Goal: Transaction & Acquisition: Purchase product/service

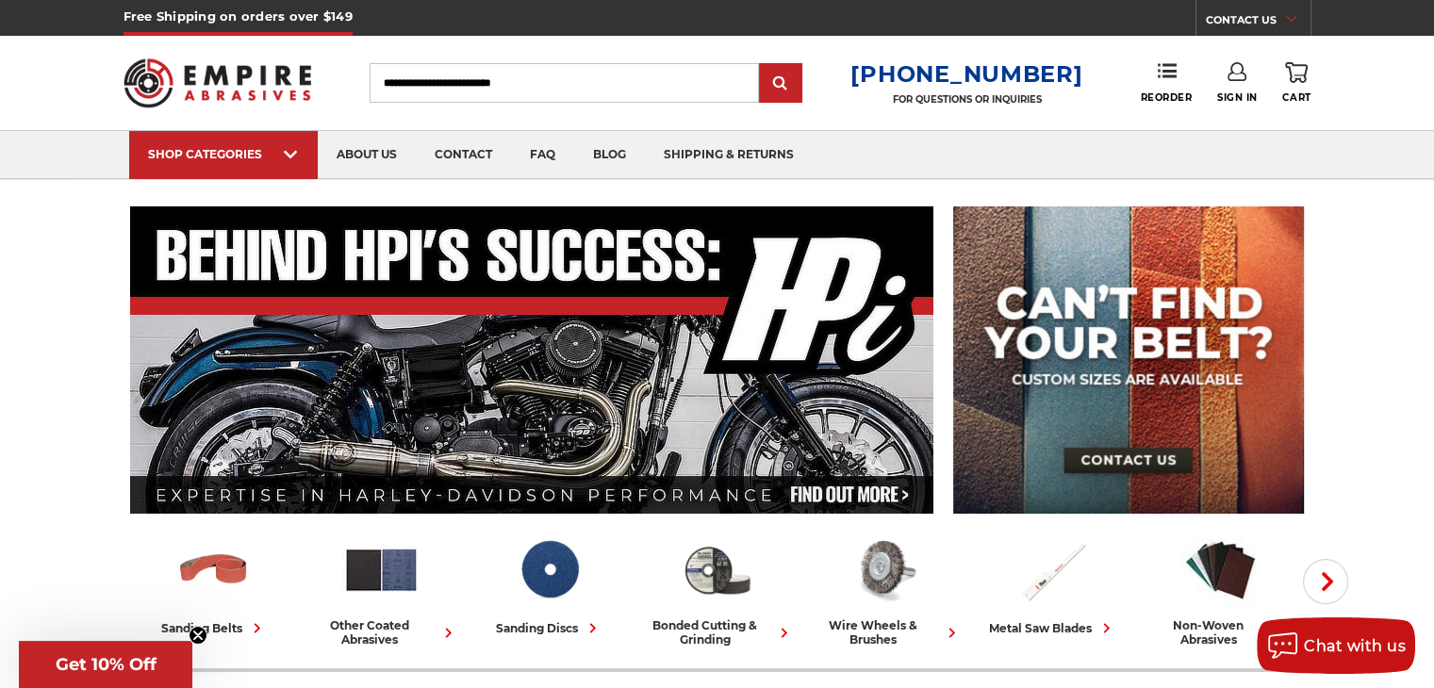
click at [535, 83] on input "Search" at bounding box center [564, 83] width 389 height 40
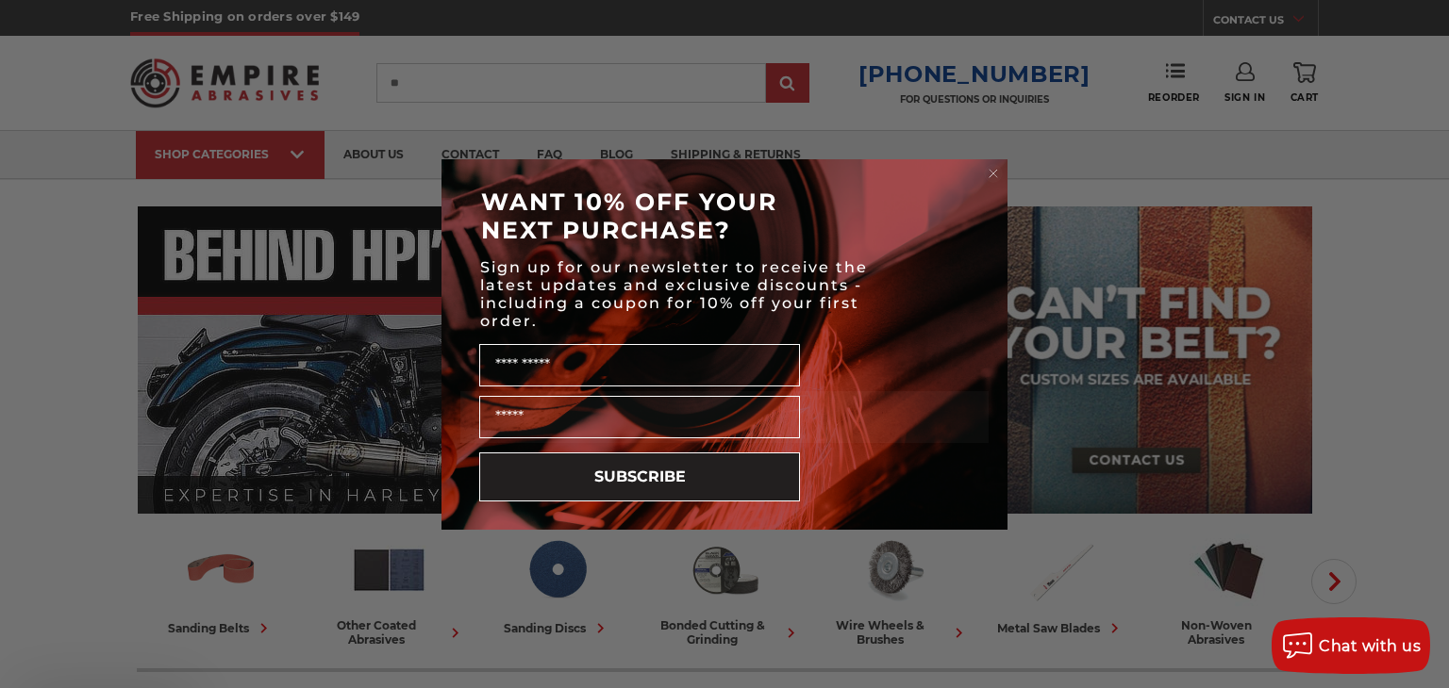
type input "**"
type input "*"
click at [996, 176] on circle "Close dialog" at bounding box center [994, 173] width 18 height 18
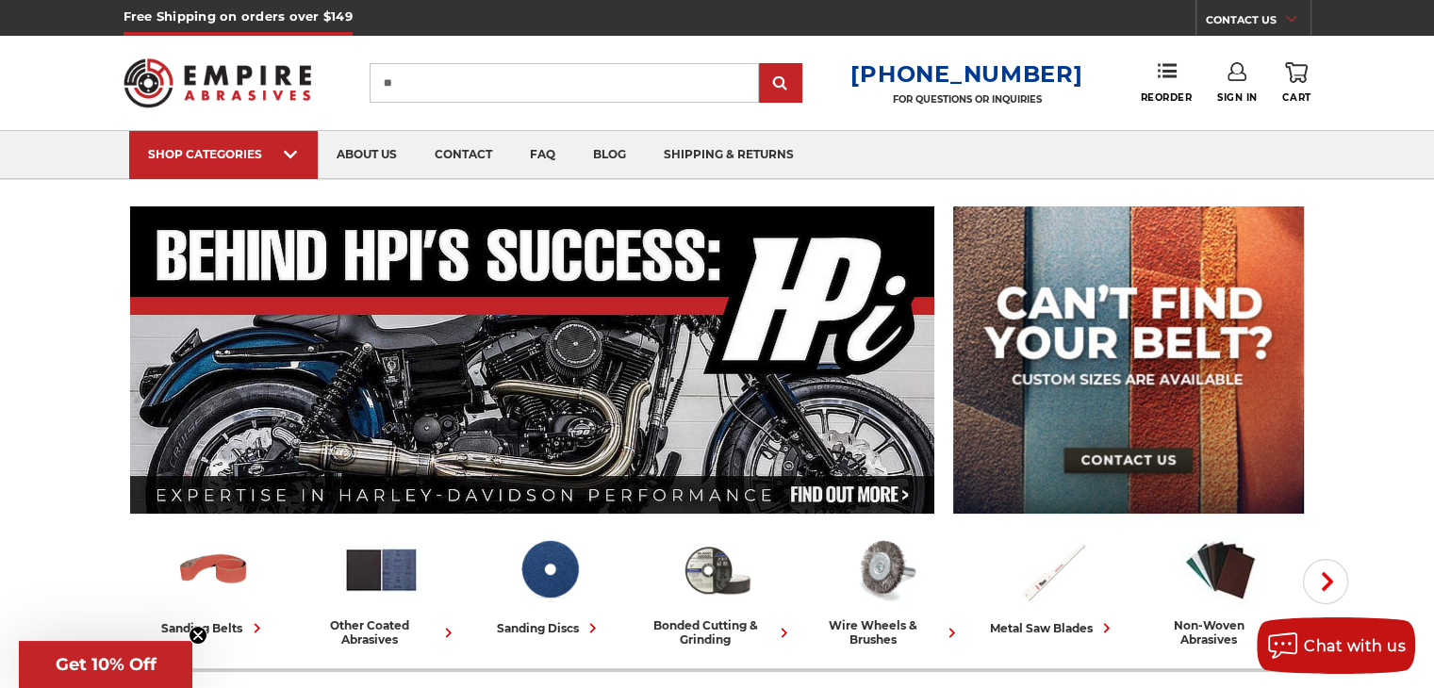
click at [476, 92] on input "**" at bounding box center [564, 83] width 389 height 40
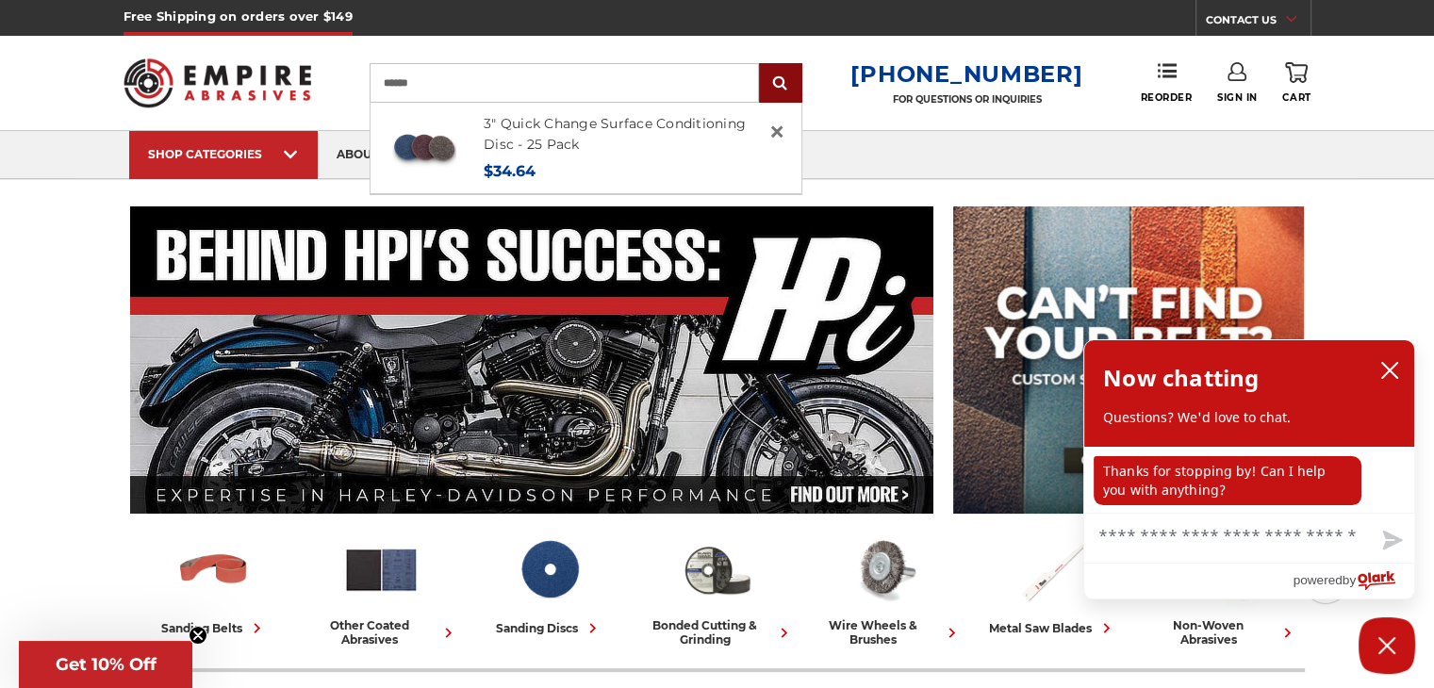
type input "******"
click at [799, 88] on input "submit" at bounding box center [781, 84] width 38 height 38
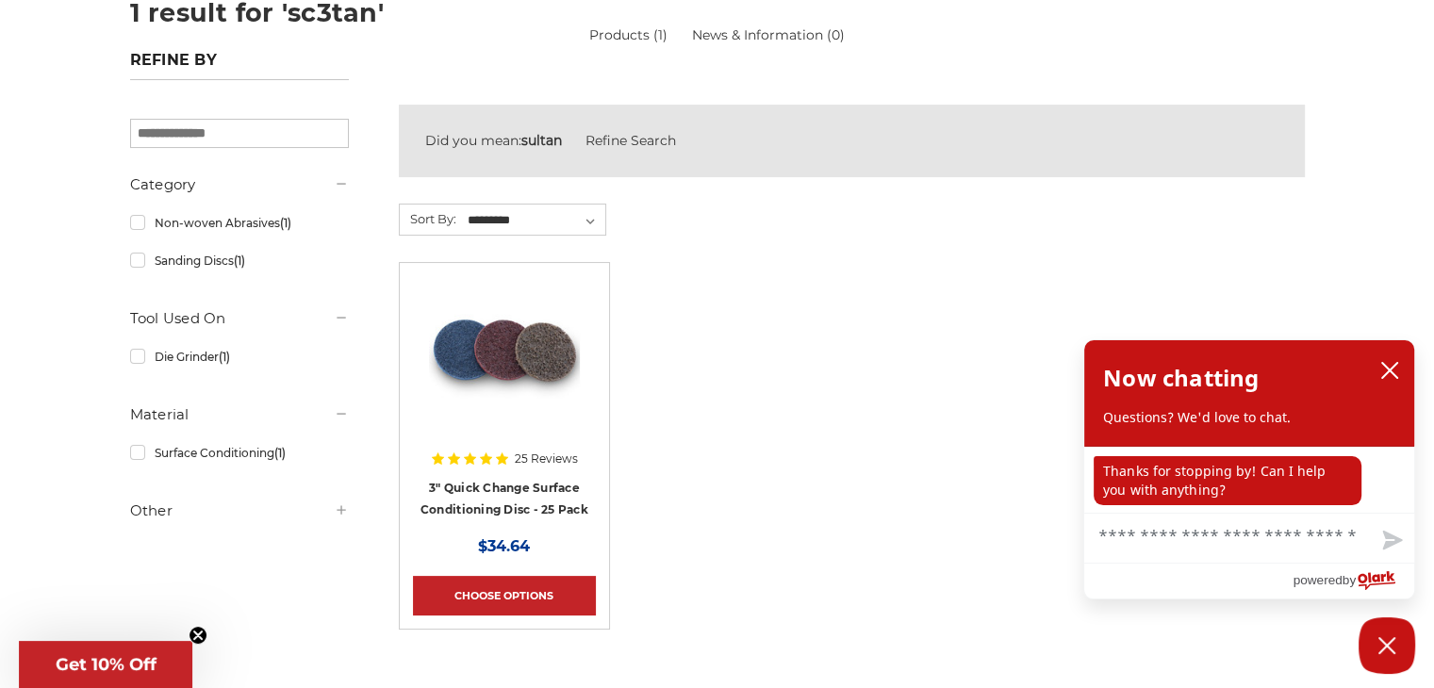
scroll to position [283, 0]
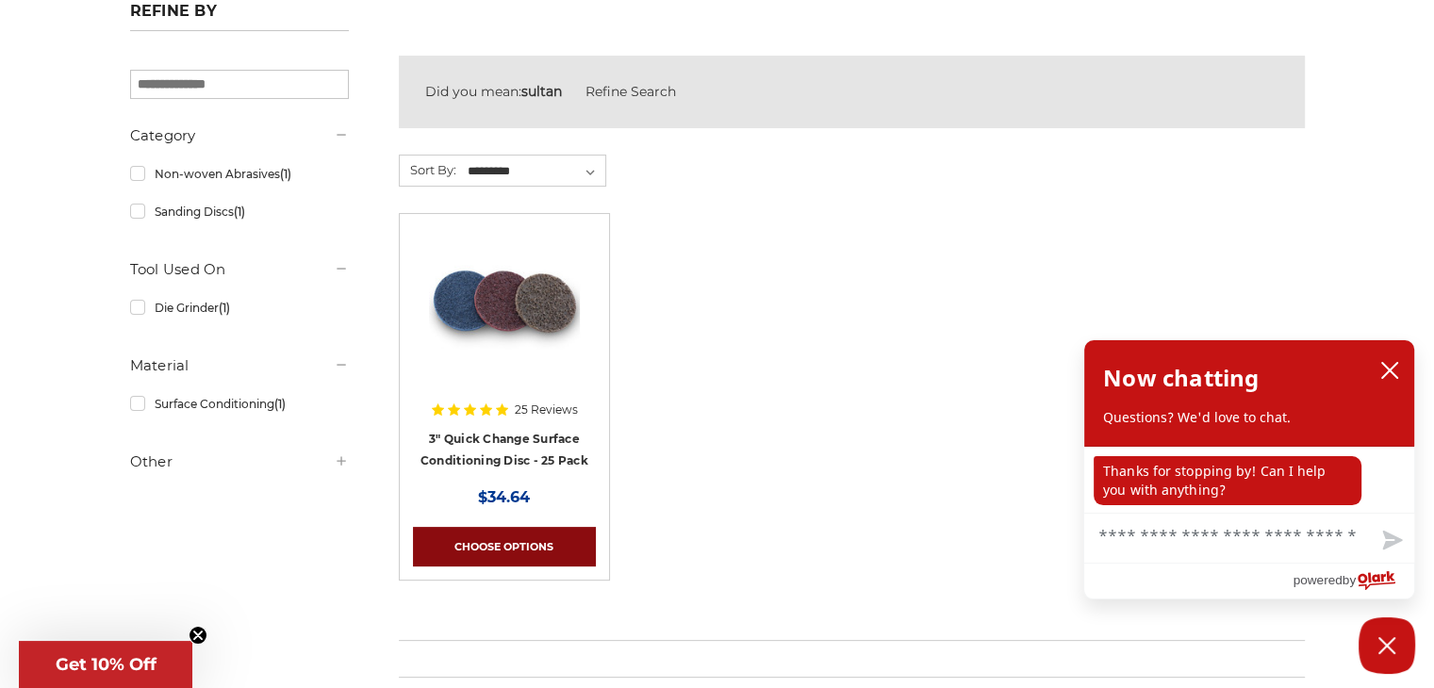
click at [509, 541] on link "Choose Options" at bounding box center [504, 547] width 183 height 40
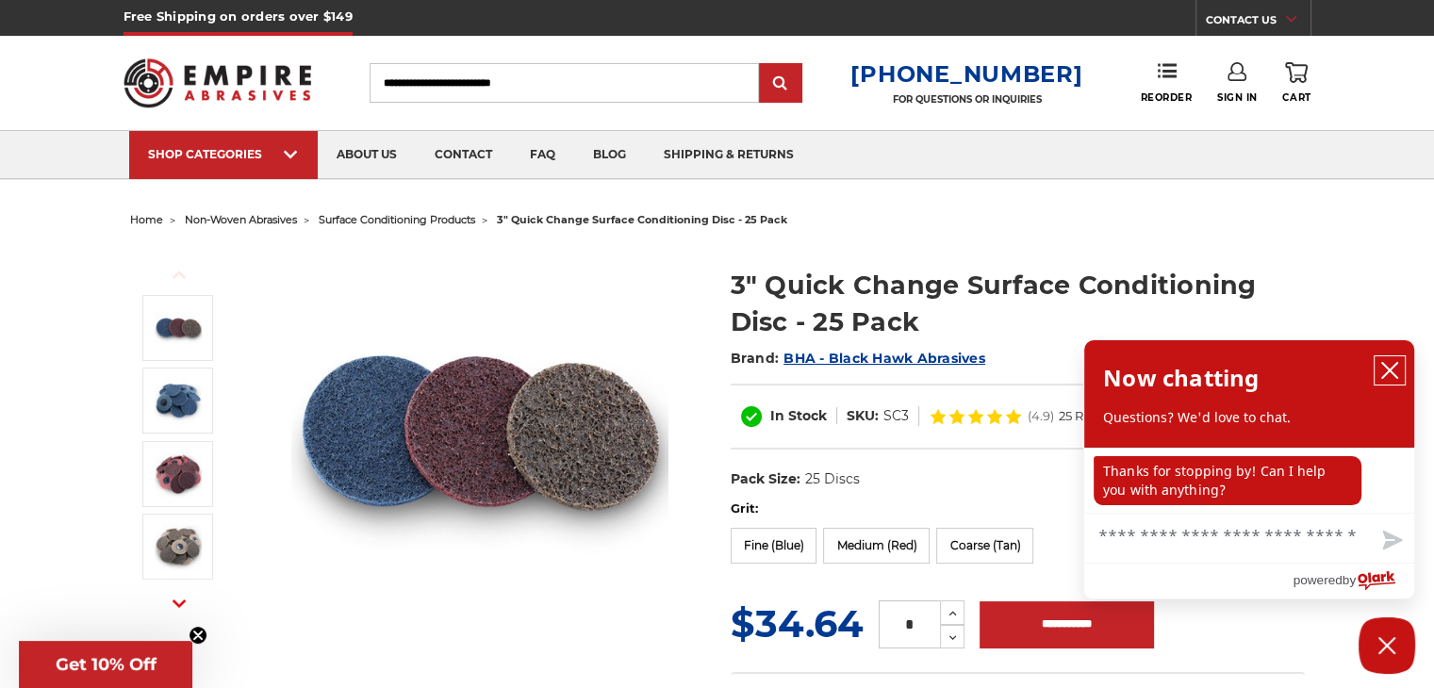
click at [1391, 369] on icon "close chatbox" at bounding box center [1390, 370] width 15 height 15
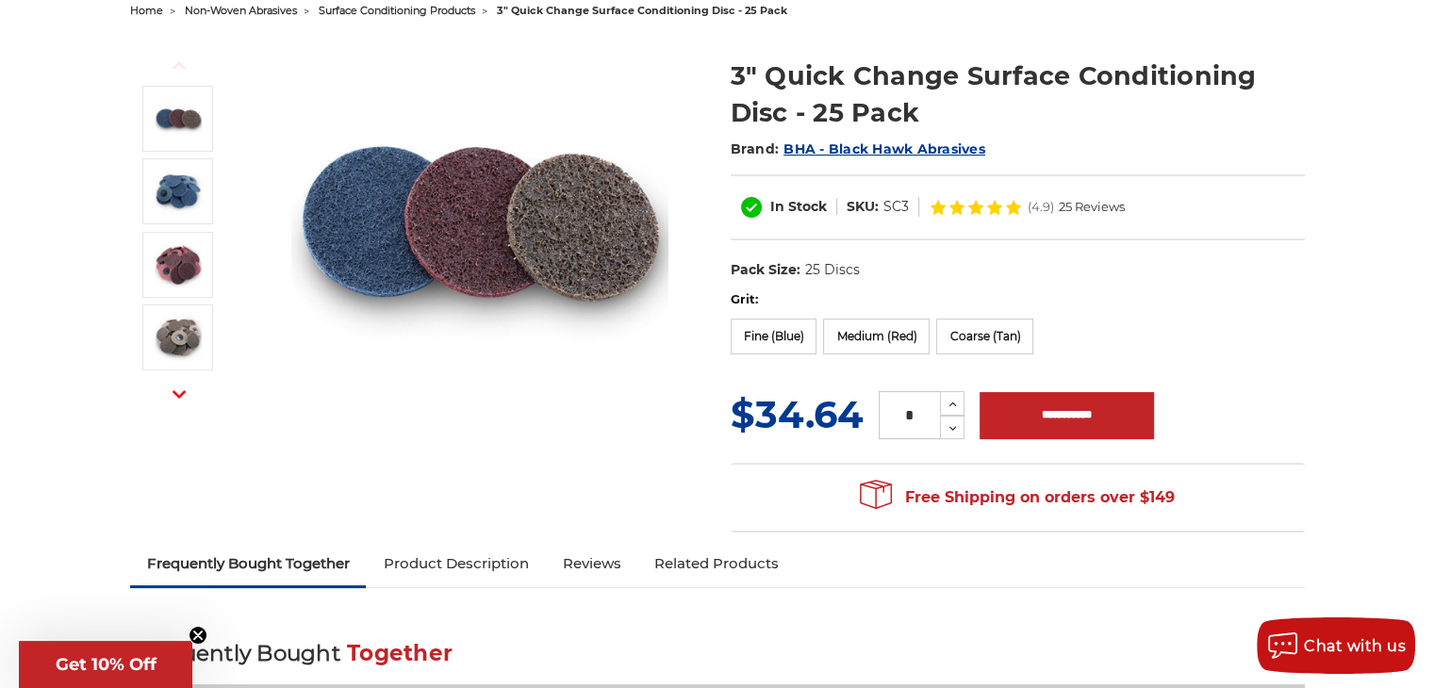
scroll to position [94, 0]
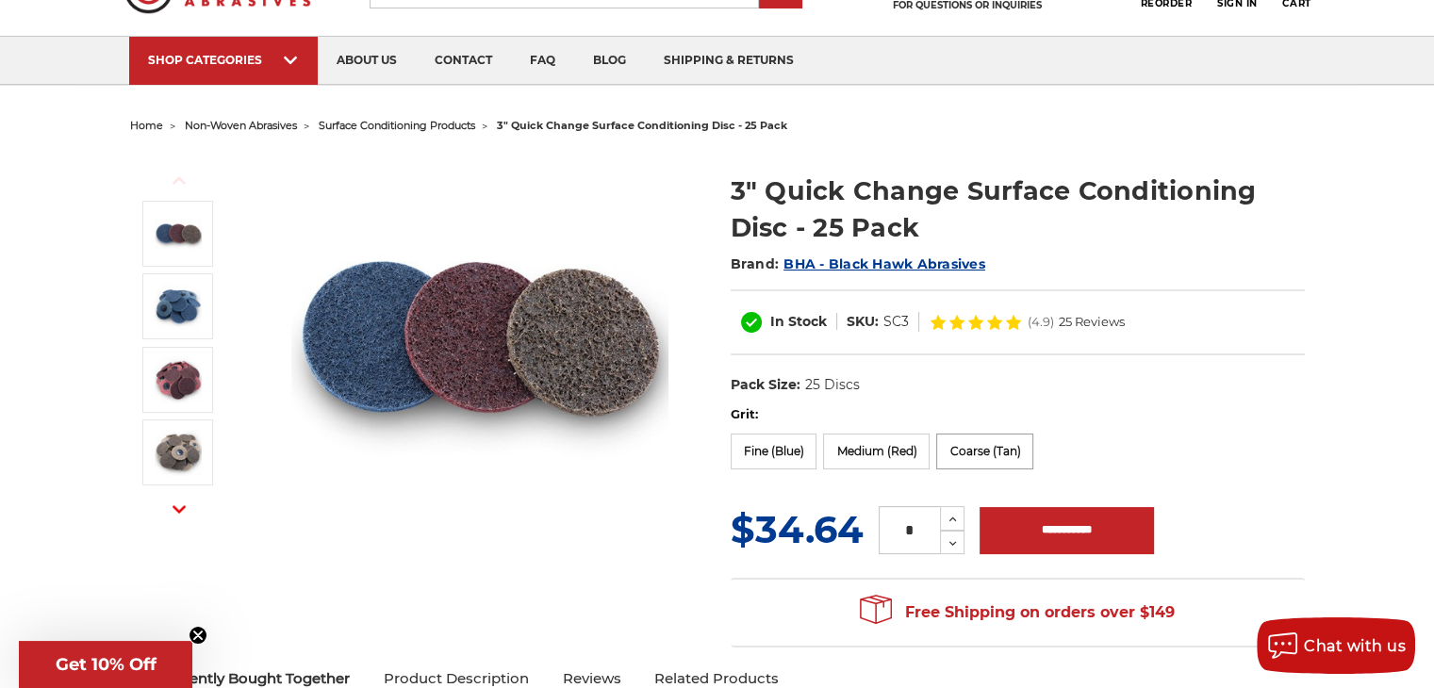
click at [976, 443] on label "Coarse (Tan)" at bounding box center [984, 452] width 97 height 36
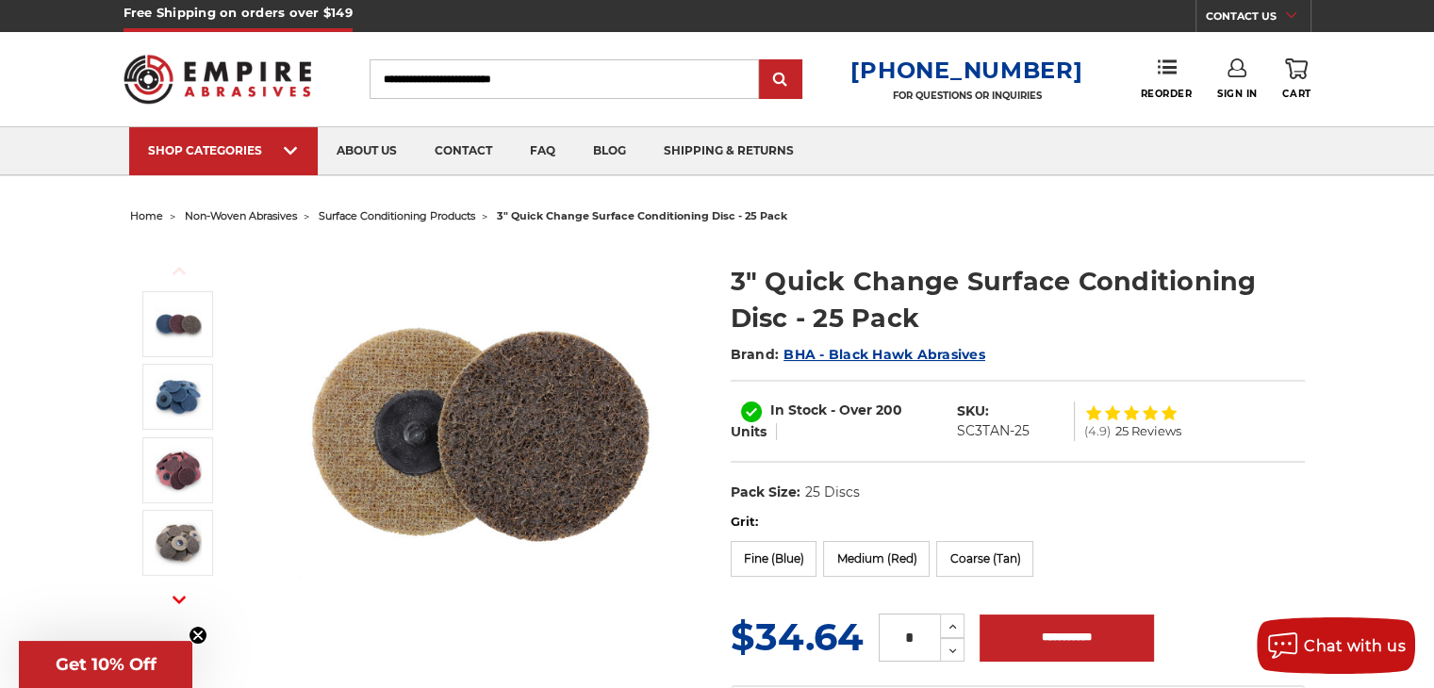
scroll to position [0, 0]
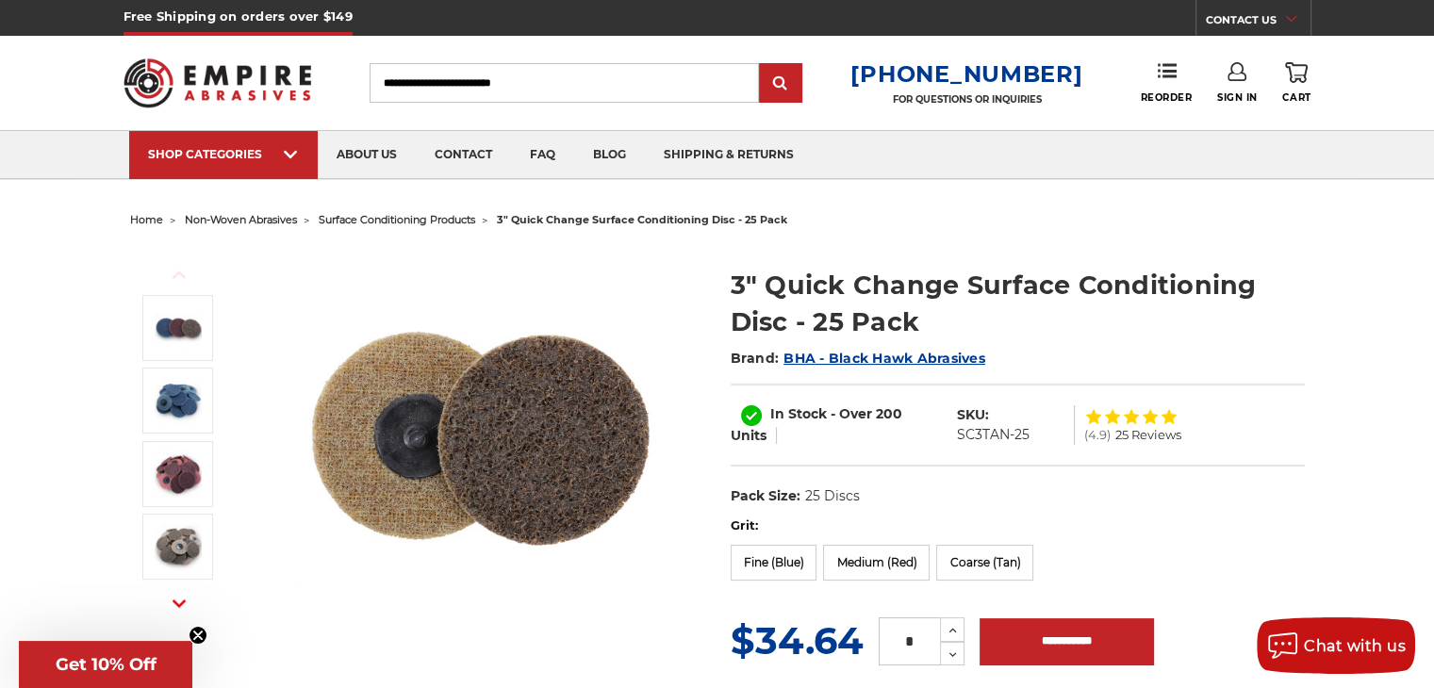
click at [449, 76] on input "Search" at bounding box center [564, 83] width 389 height 40
type input "******"
click at [762, 65] on input "submit" at bounding box center [781, 84] width 38 height 38
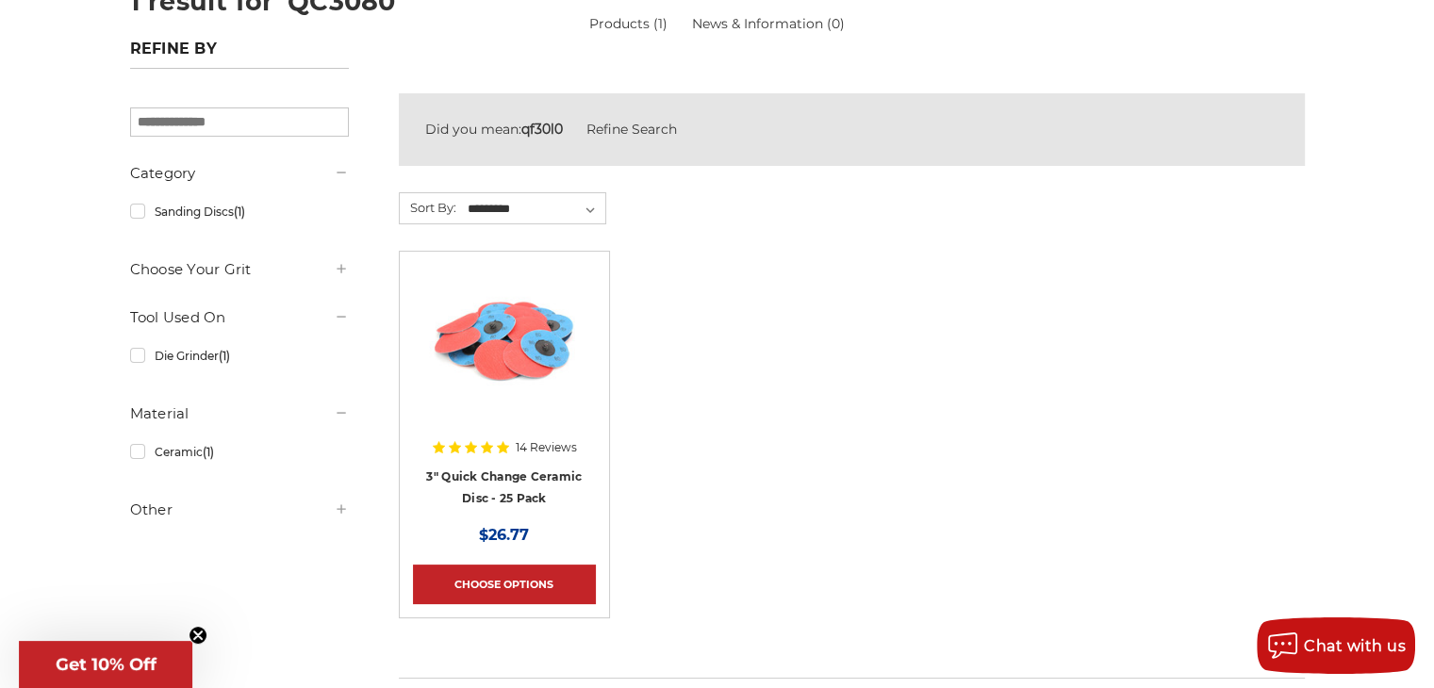
scroll to position [283, 0]
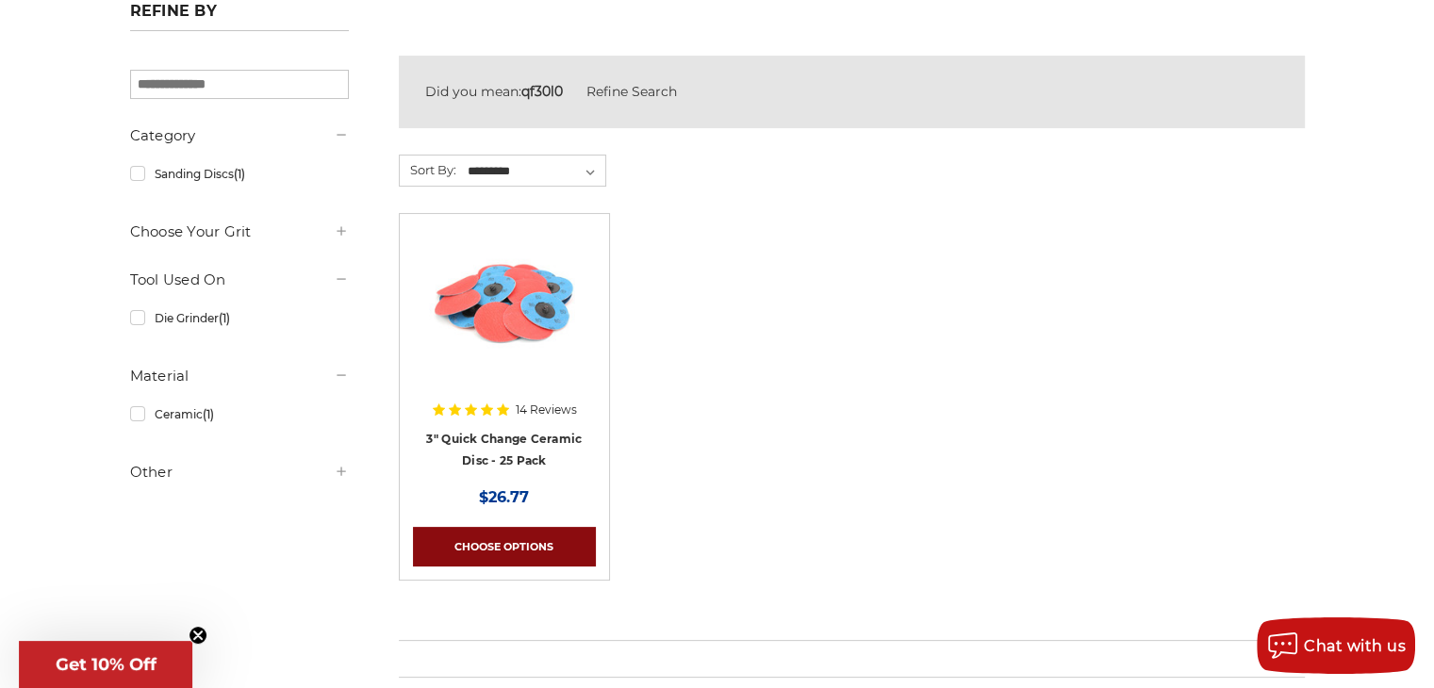
click at [546, 543] on link "Choose Options" at bounding box center [504, 547] width 183 height 40
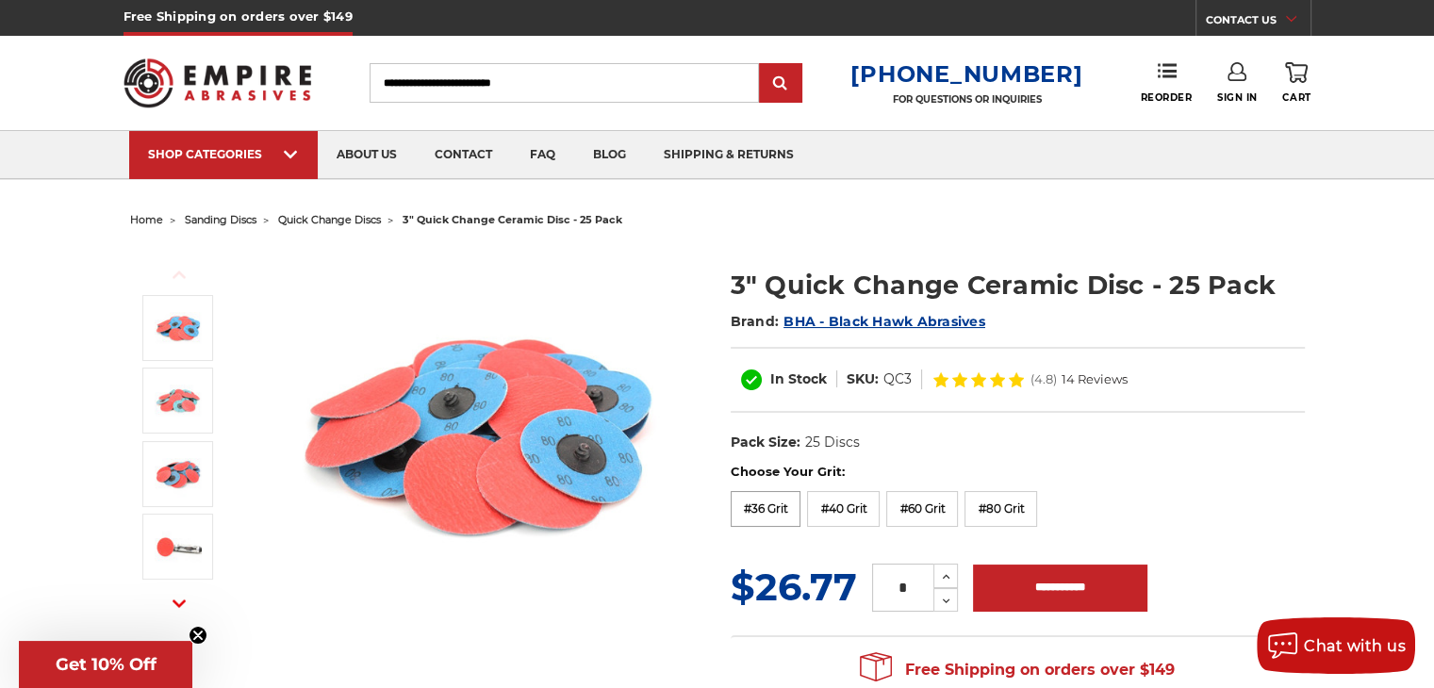
click at [781, 510] on label "#36 Grit" at bounding box center [766, 509] width 71 height 36
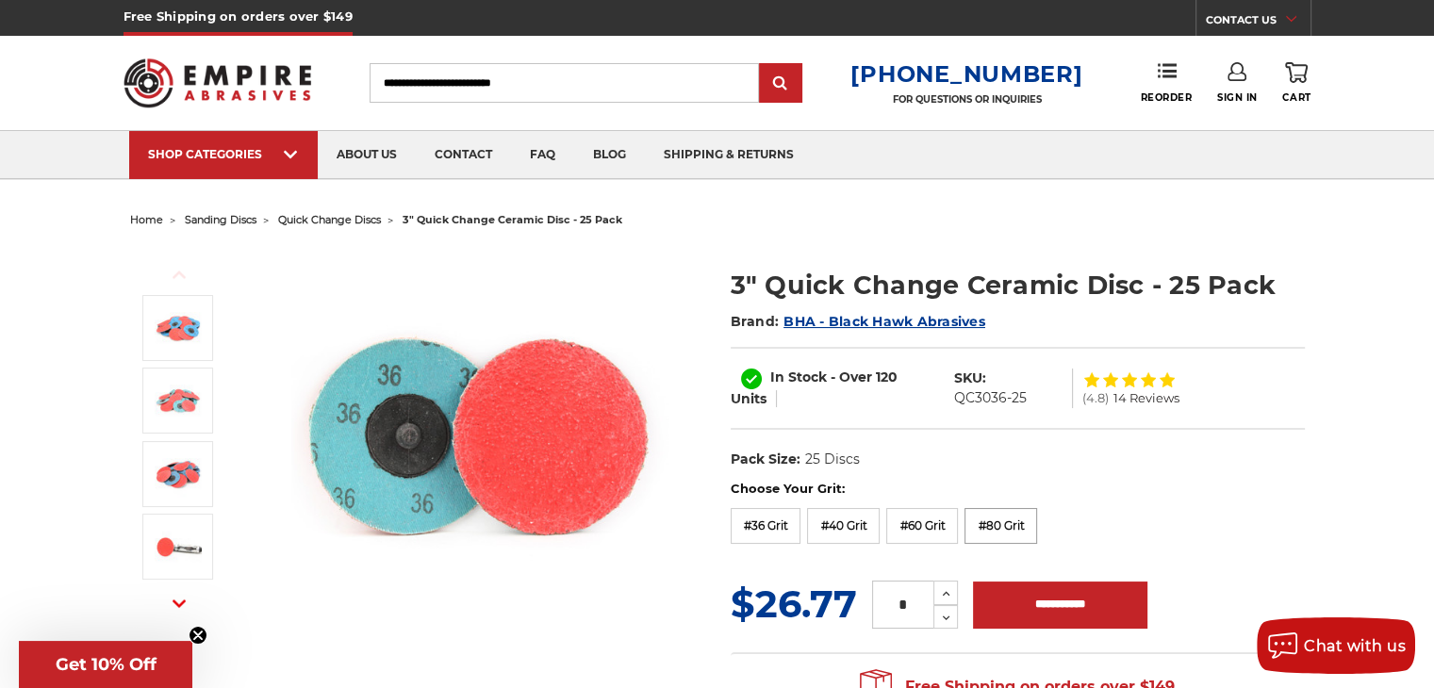
click at [997, 524] on label "#80 Grit" at bounding box center [1001, 526] width 73 height 36
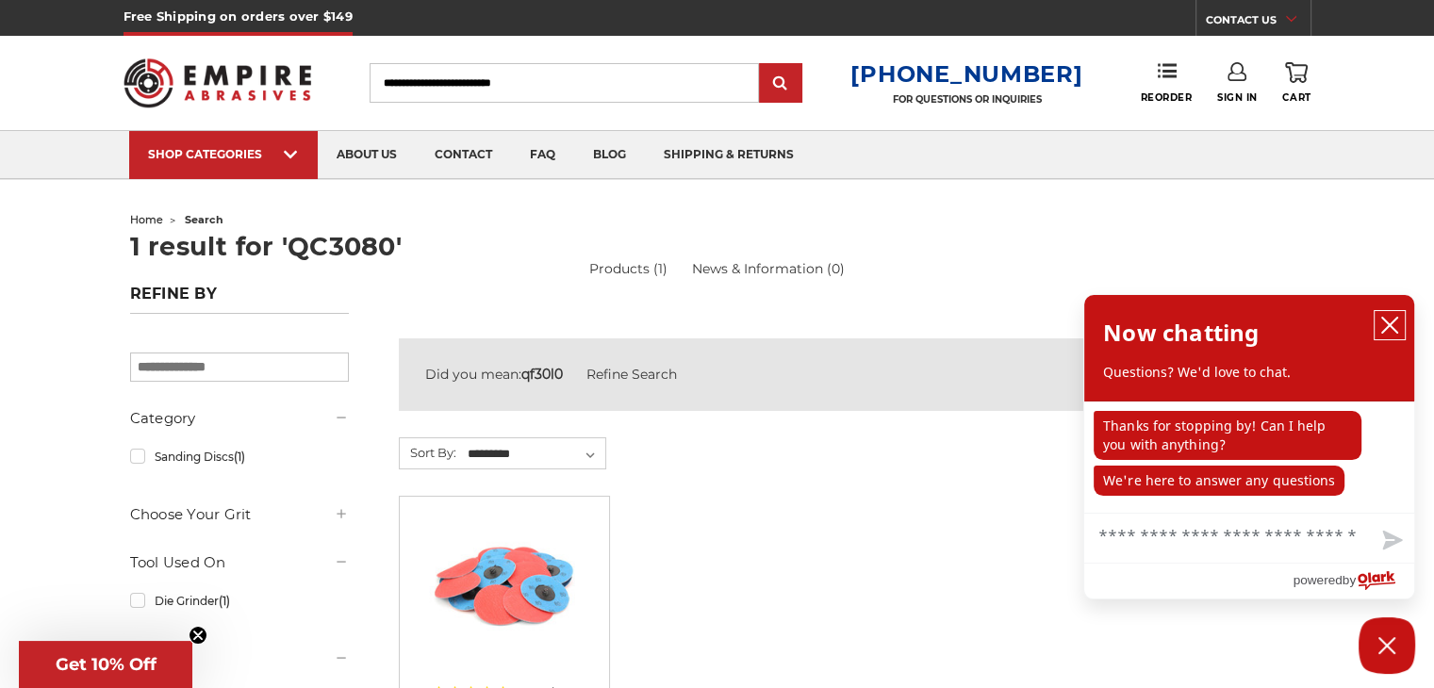
click at [1396, 329] on icon "close chatbox" at bounding box center [1390, 325] width 19 height 19
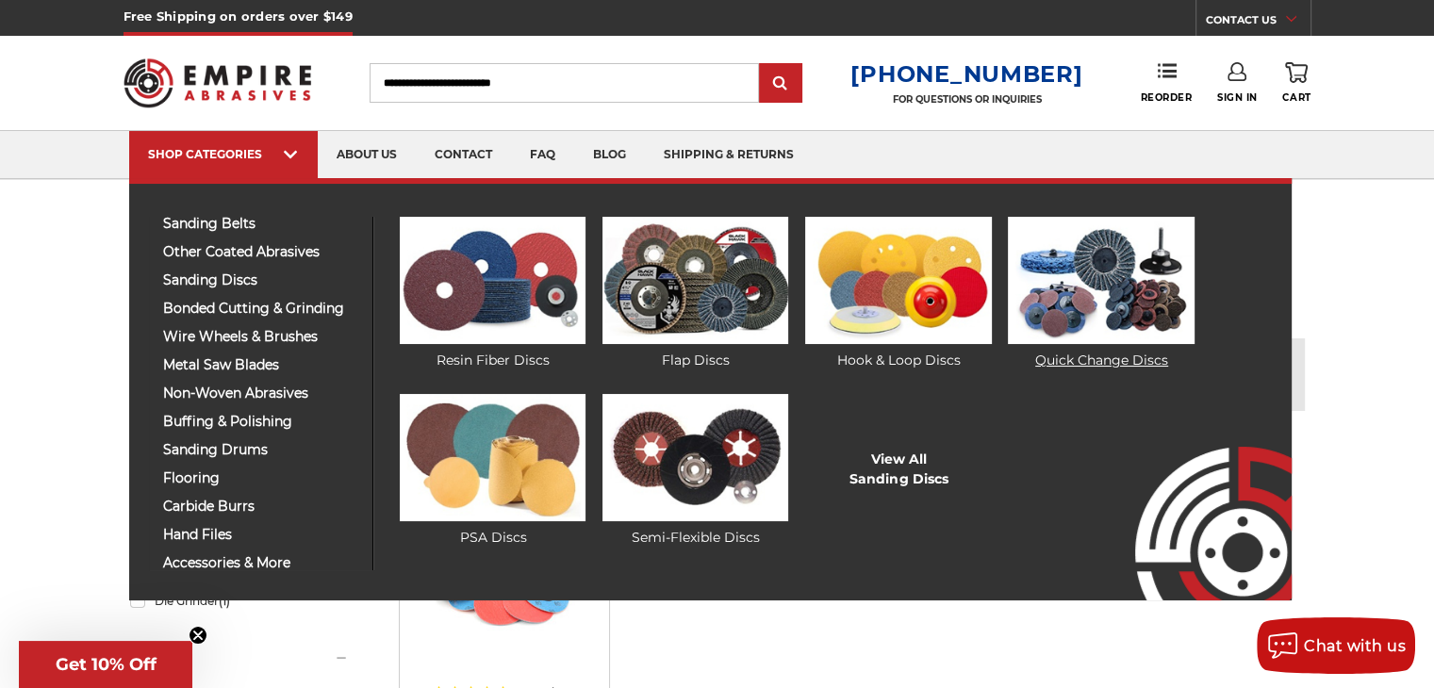
click at [1099, 276] on img at bounding box center [1101, 280] width 186 height 127
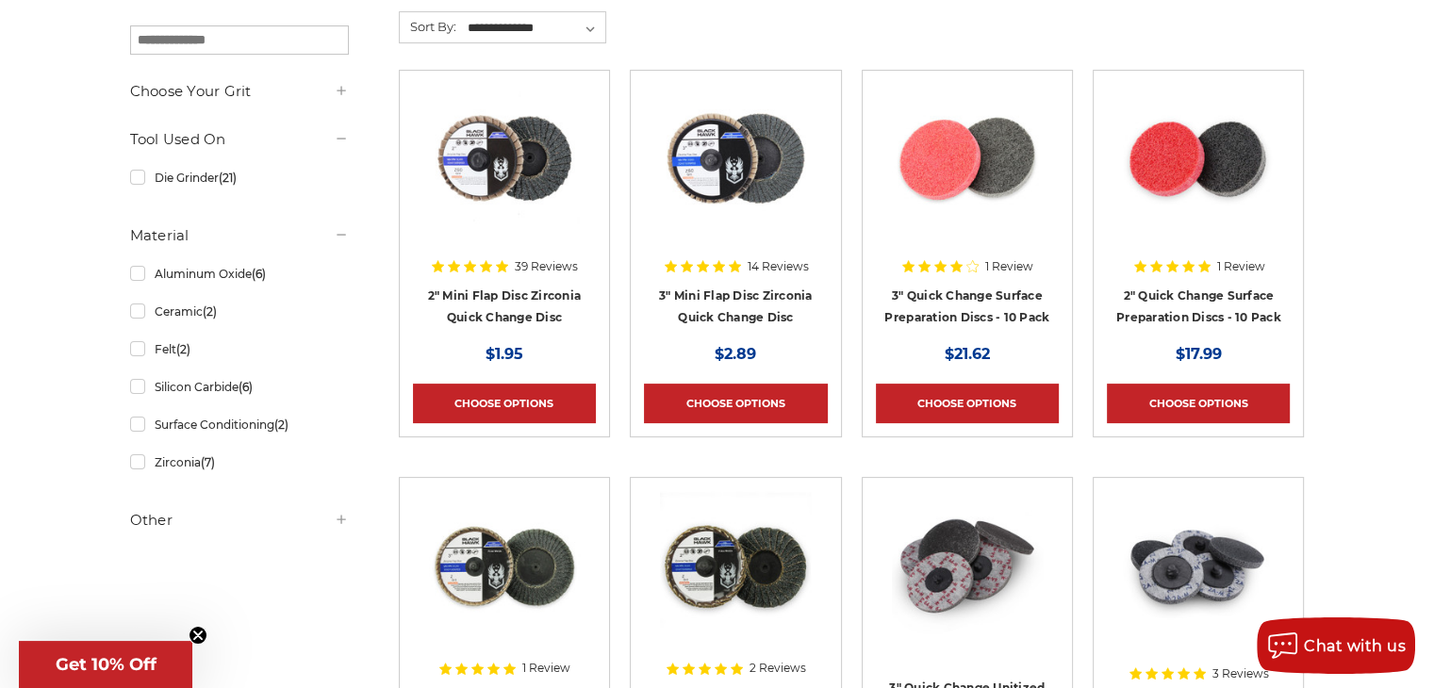
scroll to position [283, 0]
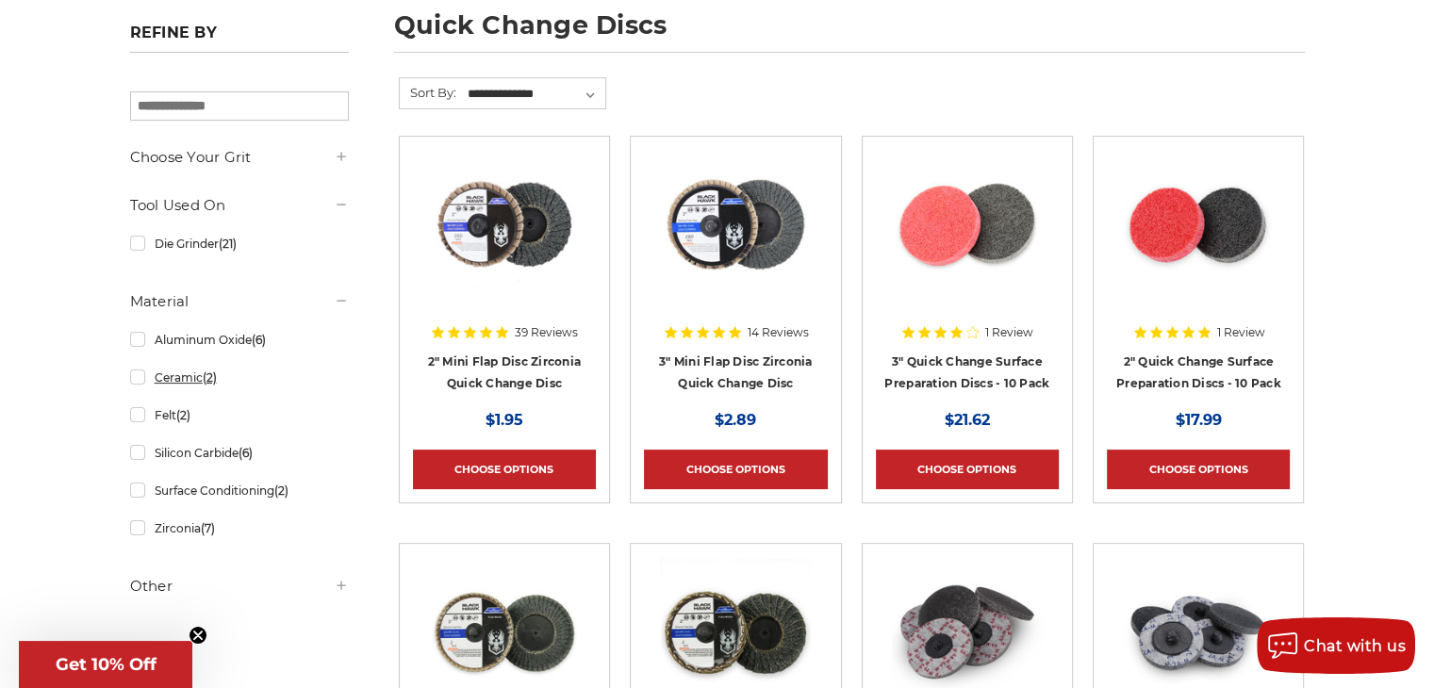
click at [136, 377] on link "Ceramic (2)" at bounding box center [239, 377] width 219 height 33
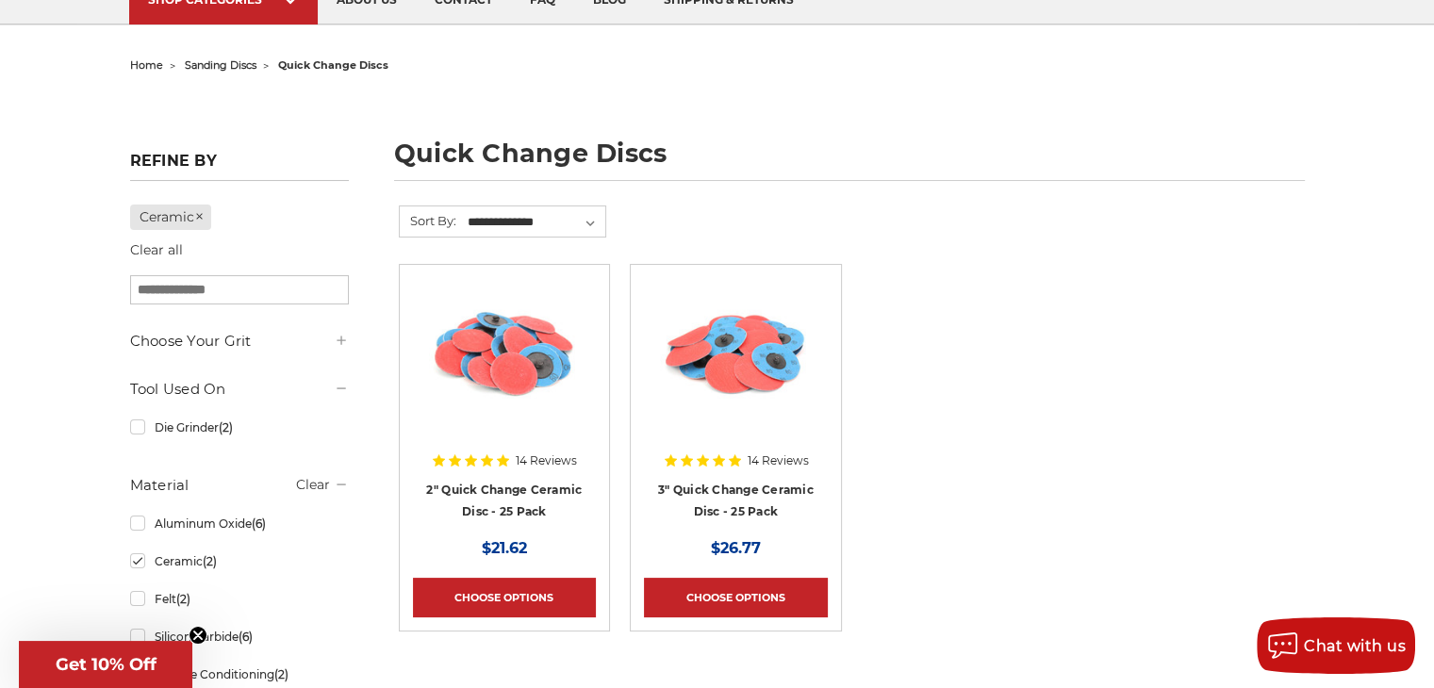
scroll to position [189, 0]
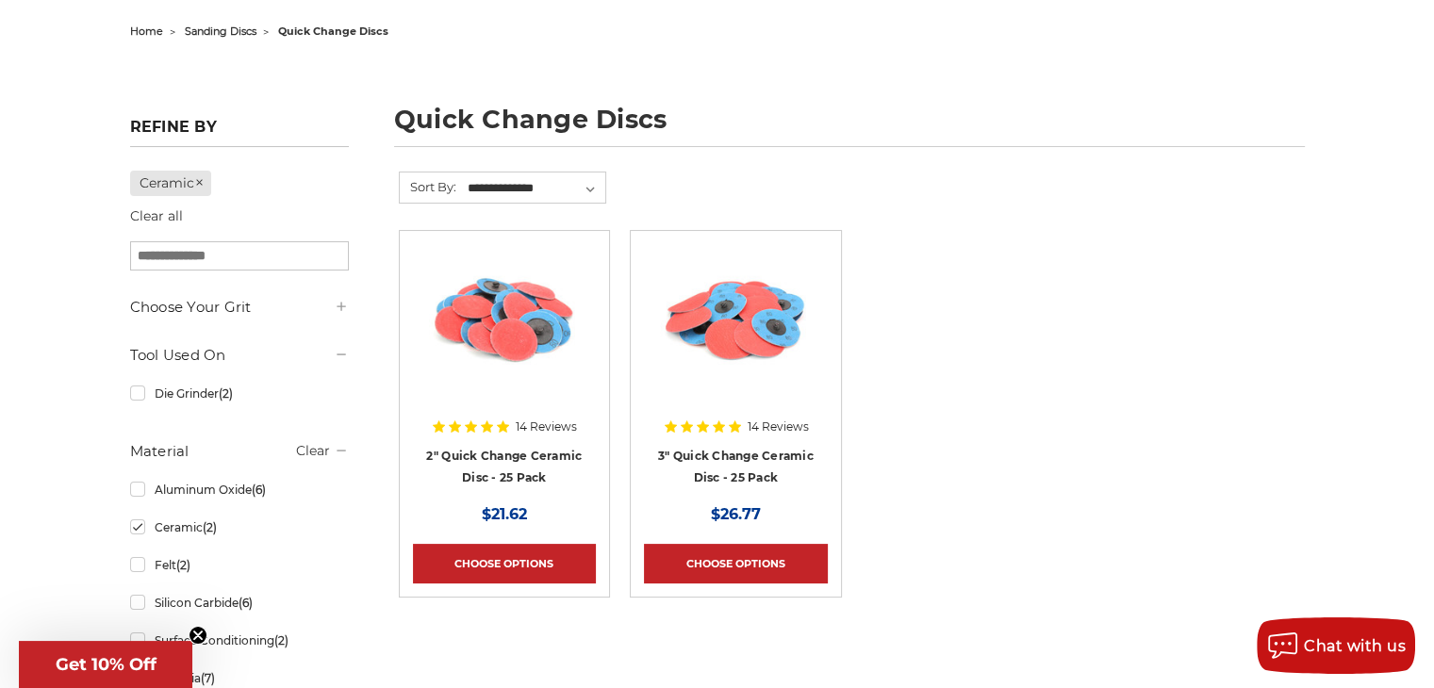
click at [721, 333] on img at bounding box center [735, 319] width 151 height 151
